Goal: Book appointment/travel/reservation

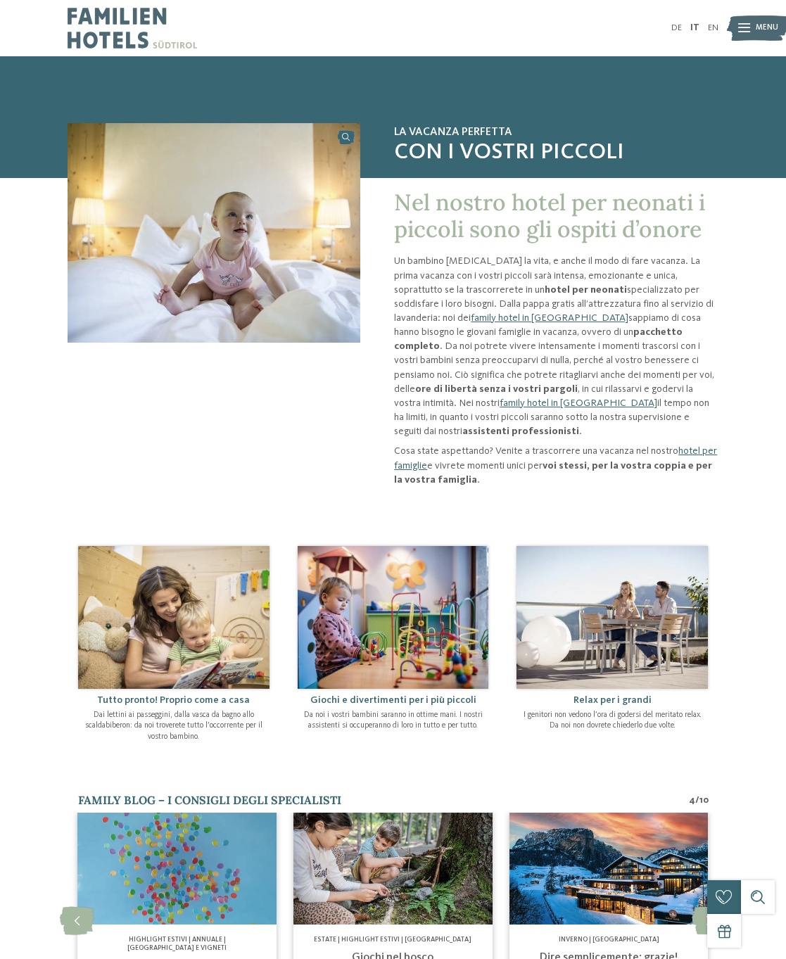
click at [768, 25] on span "Menu" at bounding box center [767, 28] width 23 height 11
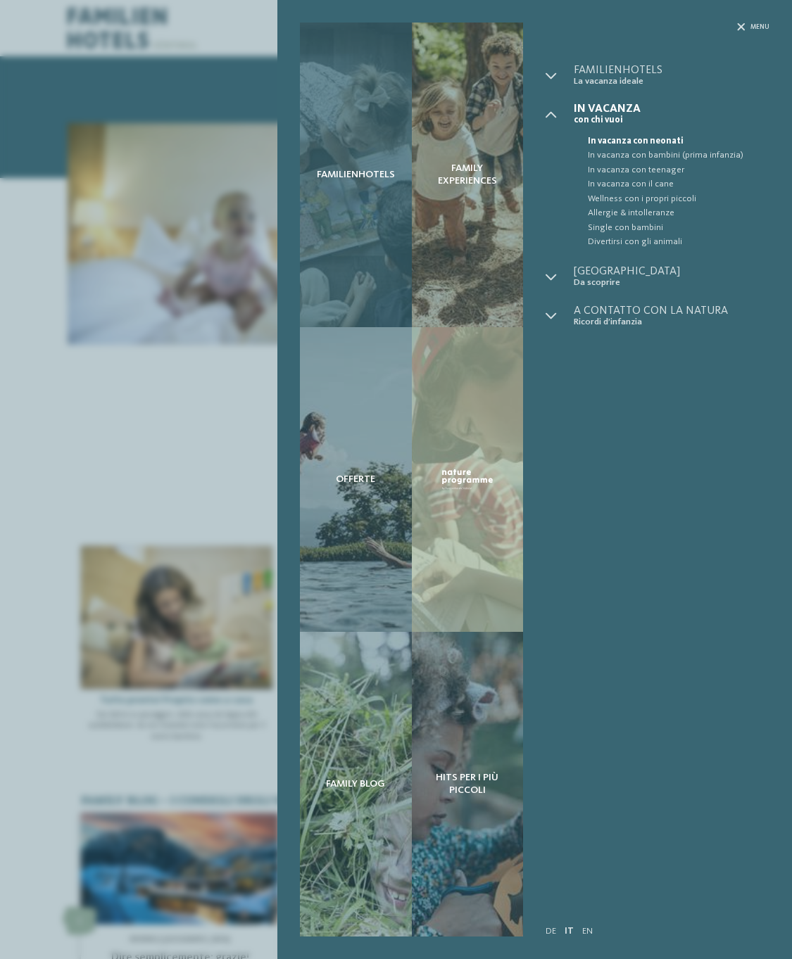
click at [343, 170] on span "Familienhotels" at bounding box center [356, 175] width 78 height 12
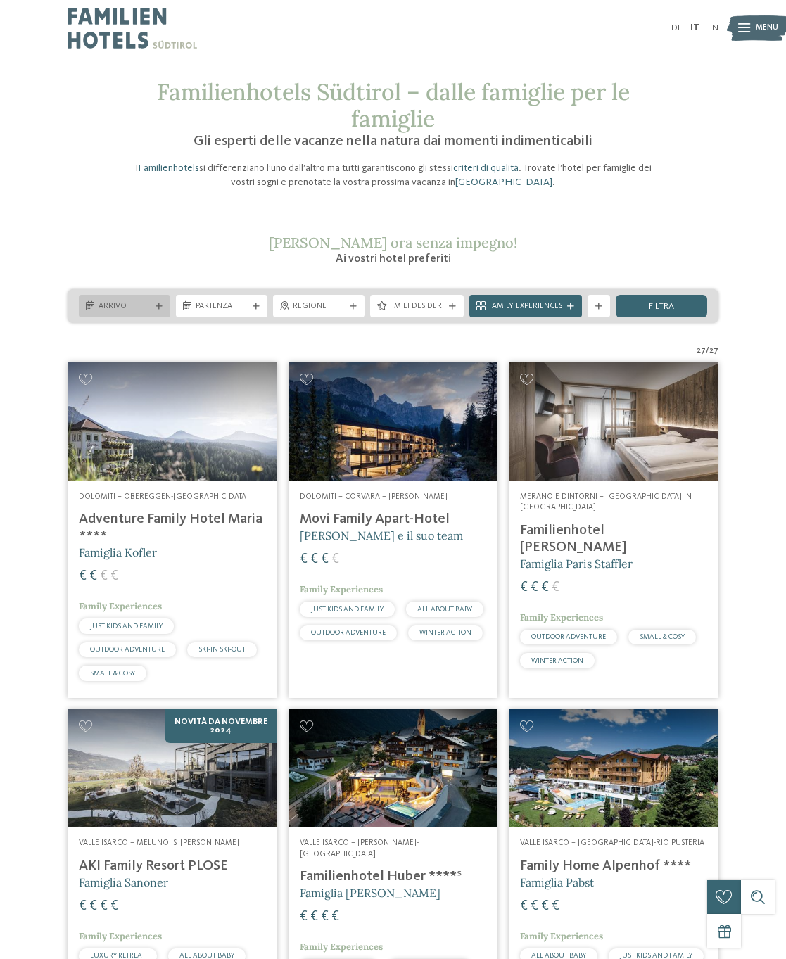
click at [156, 303] on icon at bounding box center [159, 306] width 7 height 7
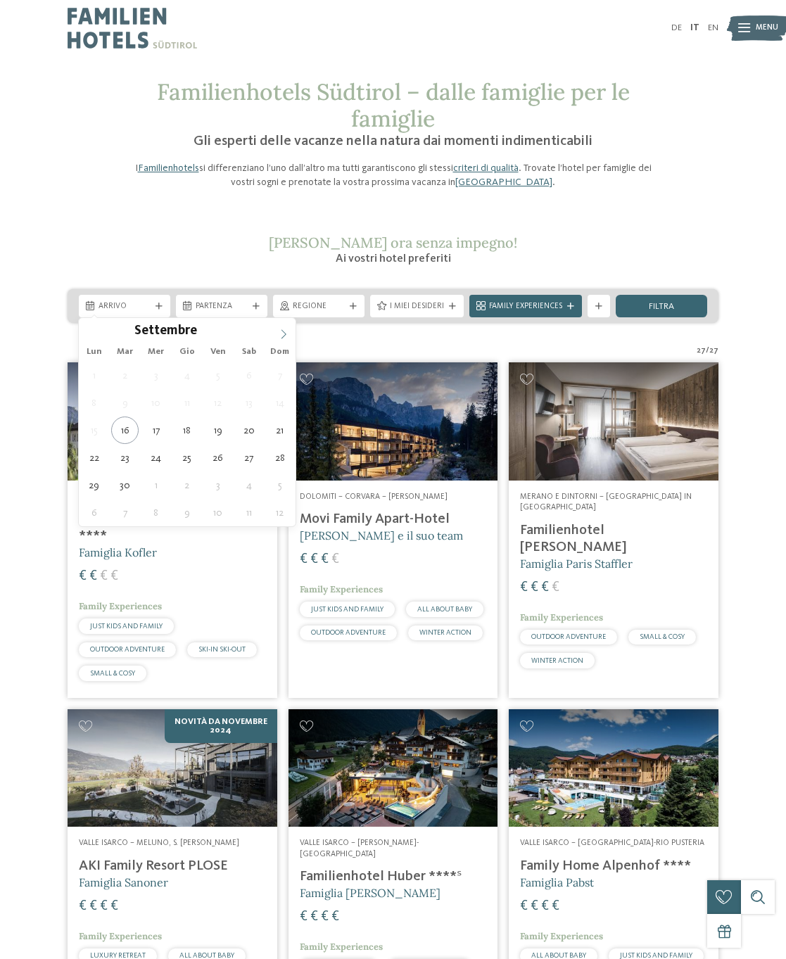
click at [284, 337] on icon at bounding box center [284, 334] width 10 height 10
type div "27.12.2025"
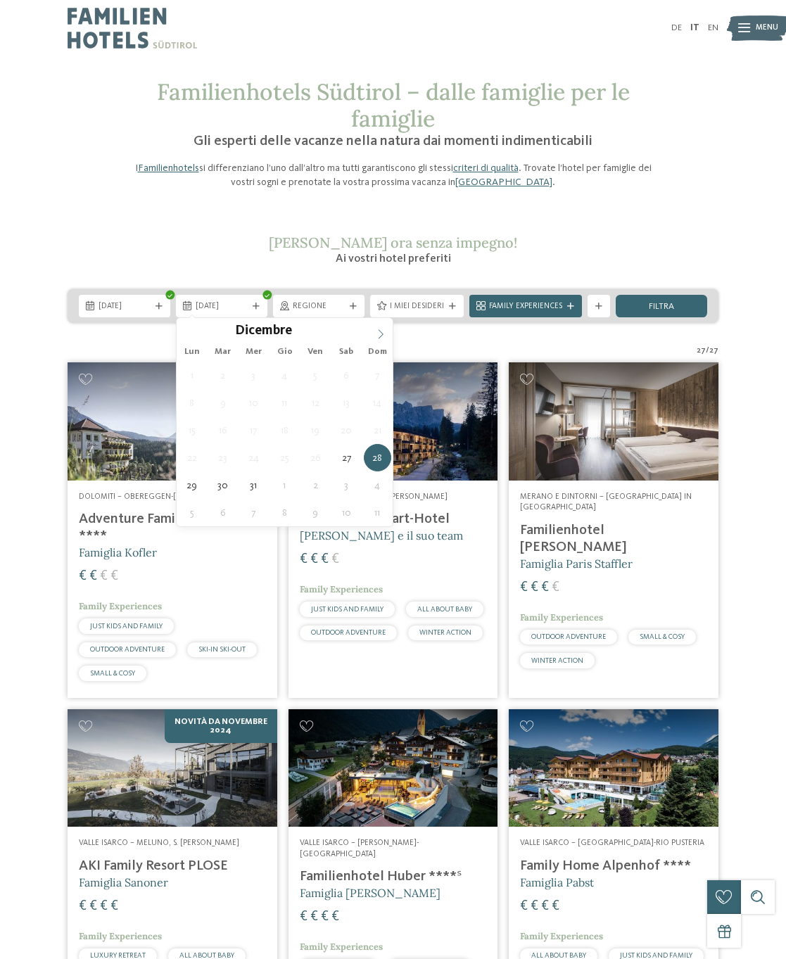
type input "****"
click at [379, 329] on icon at bounding box center [381, 334] width 10 height 10
type div "03.01.2026"
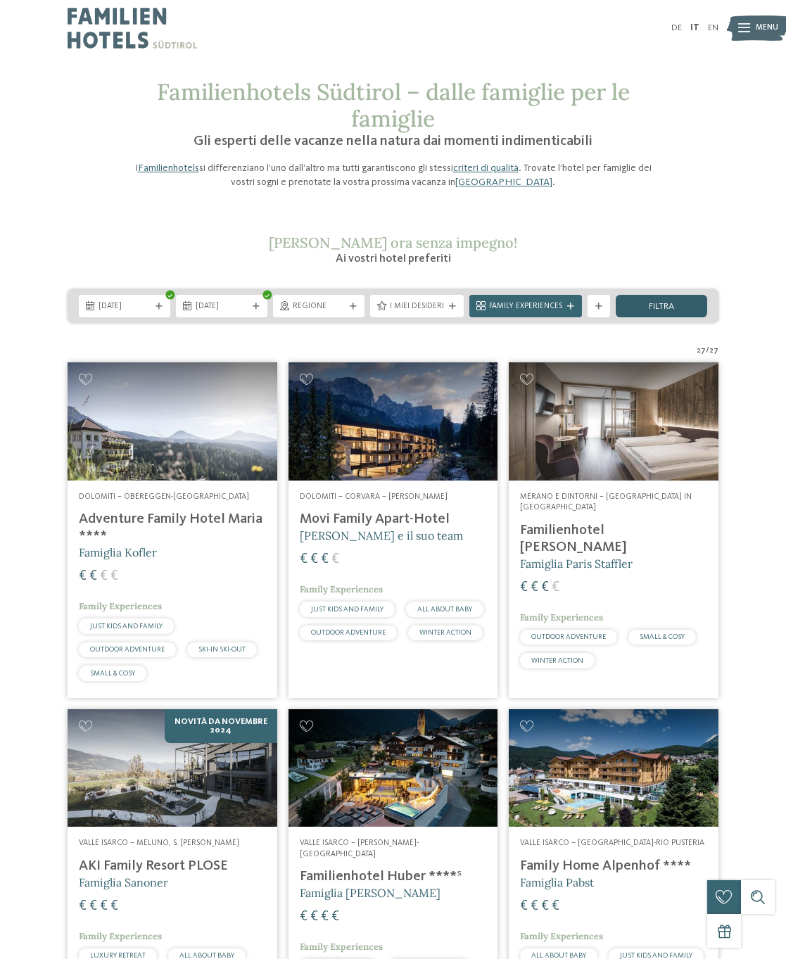
click at [669, 303] on span "filtra" at bounding box center [661, 307] width 25 height 9
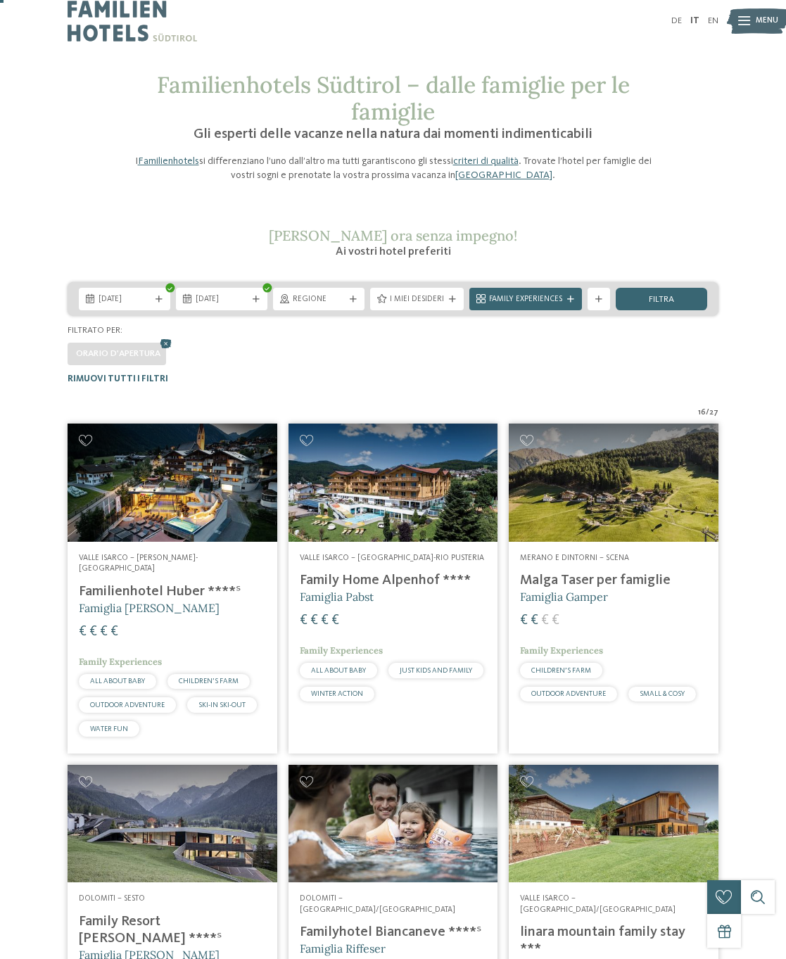
scroll to position [11, 0]
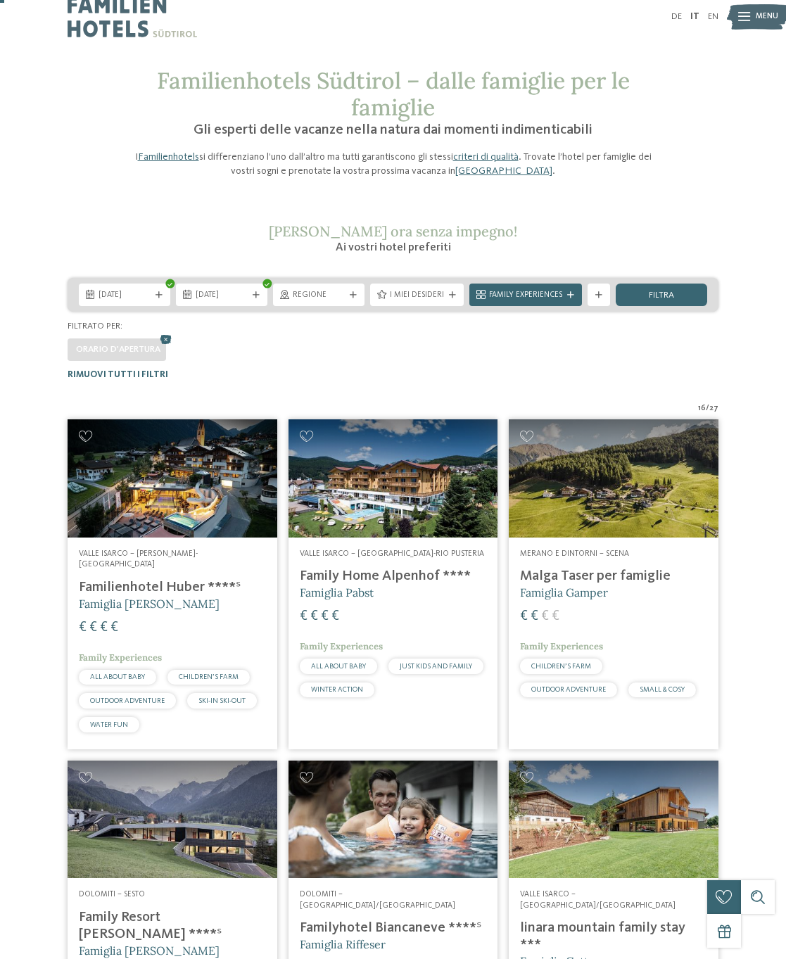
click at [260, 487] on img at bounding box center [173, 478] width 210 height 118
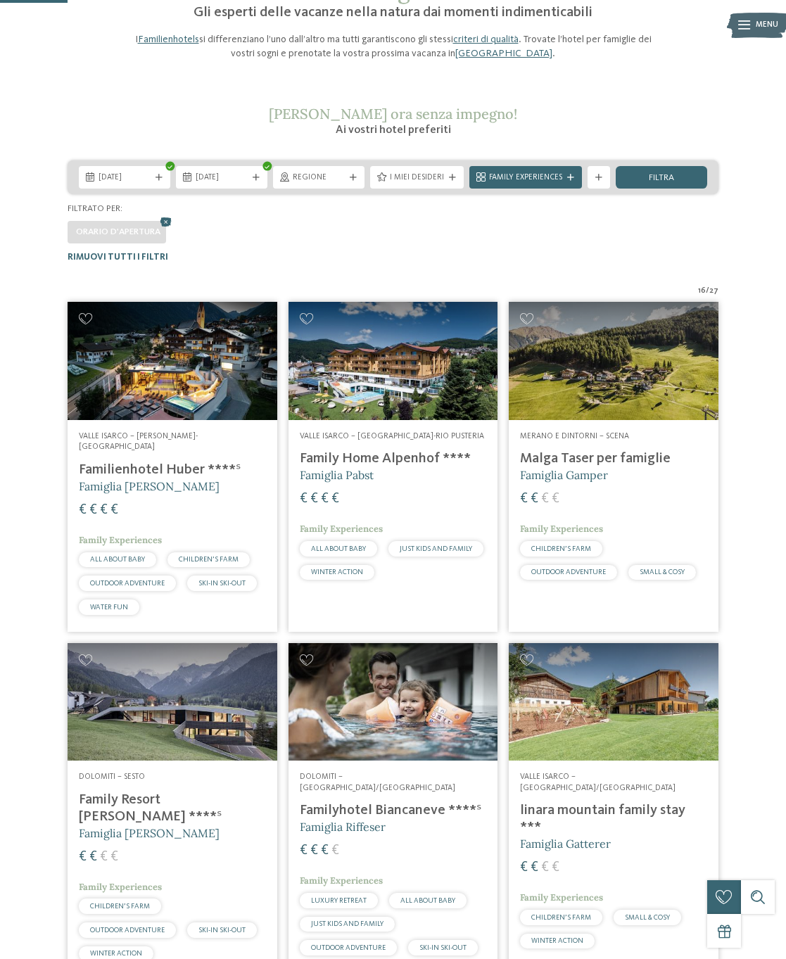
scroll to position [99, 0]
